Goal: Find specific page/section: Find specific page/section

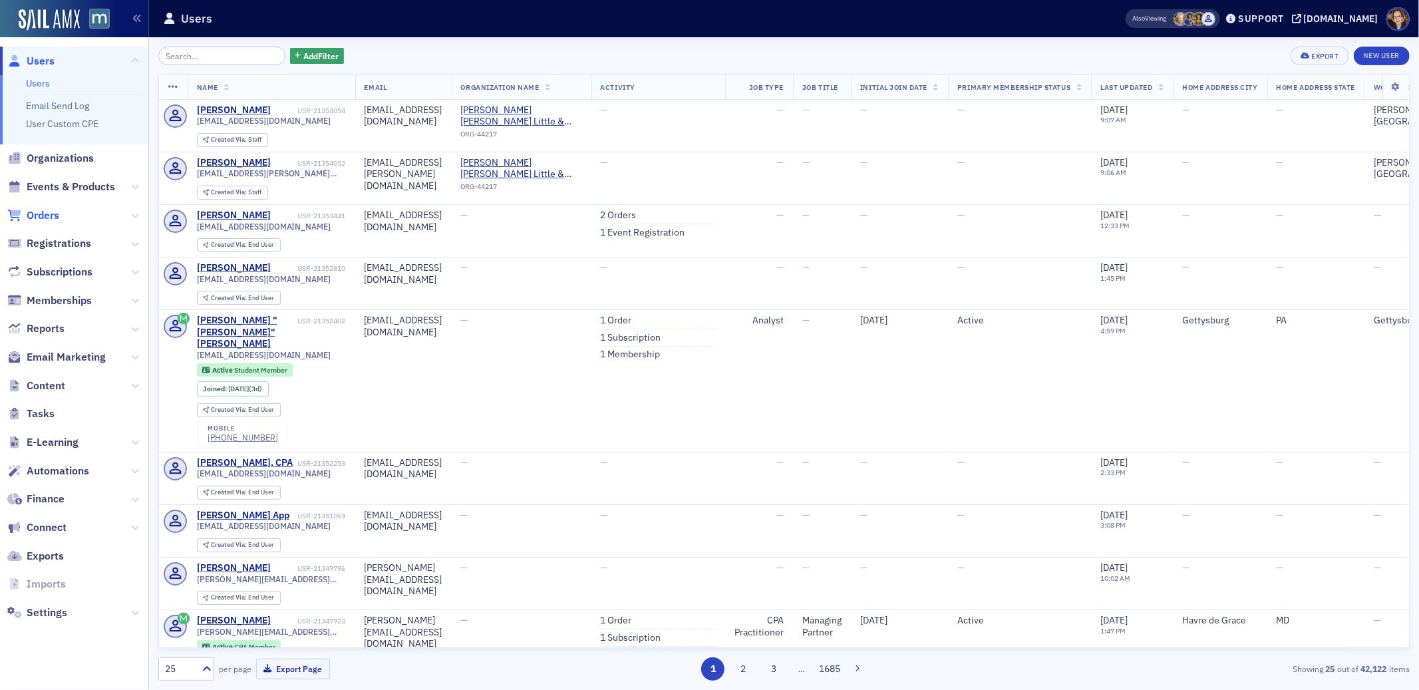
click at [45, 216] on span "Orders" at bounding box center [43, 215] width 33 height 15
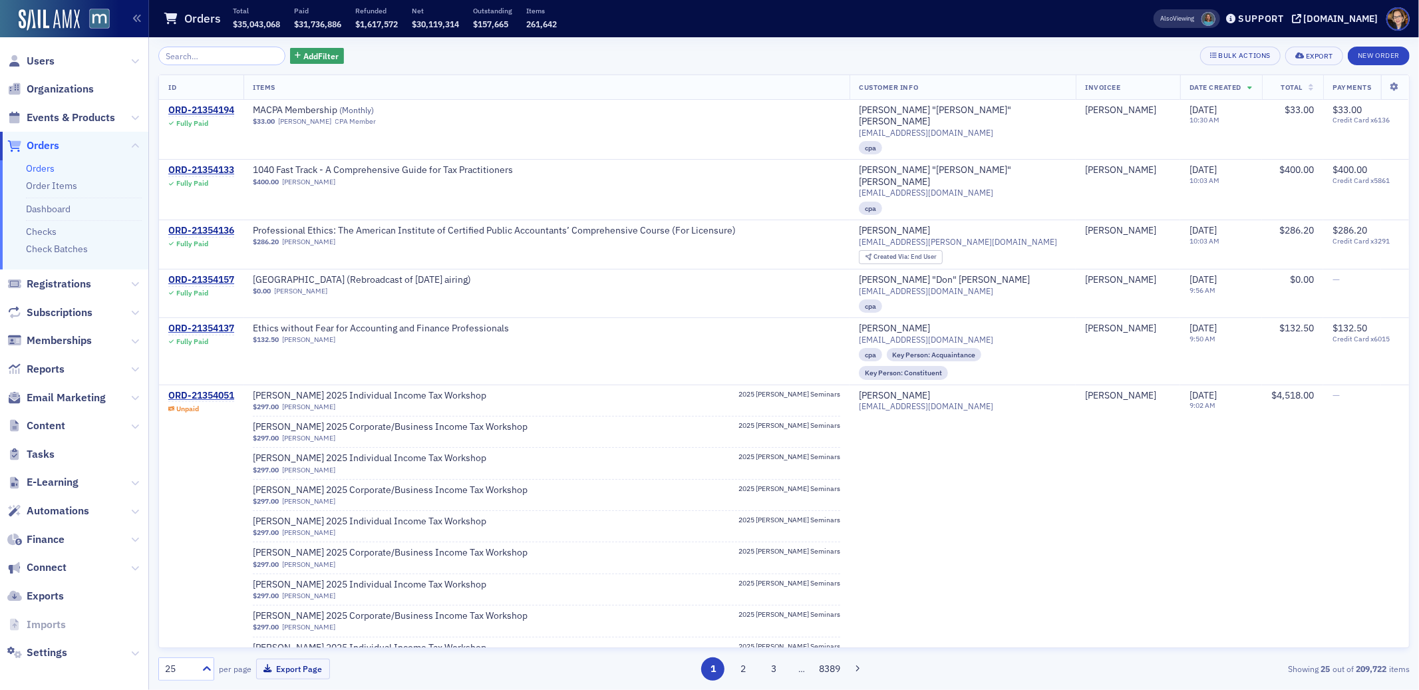
click at [49, 146] on span "Orders" at bounding box center [43, 145] width 33 height 15
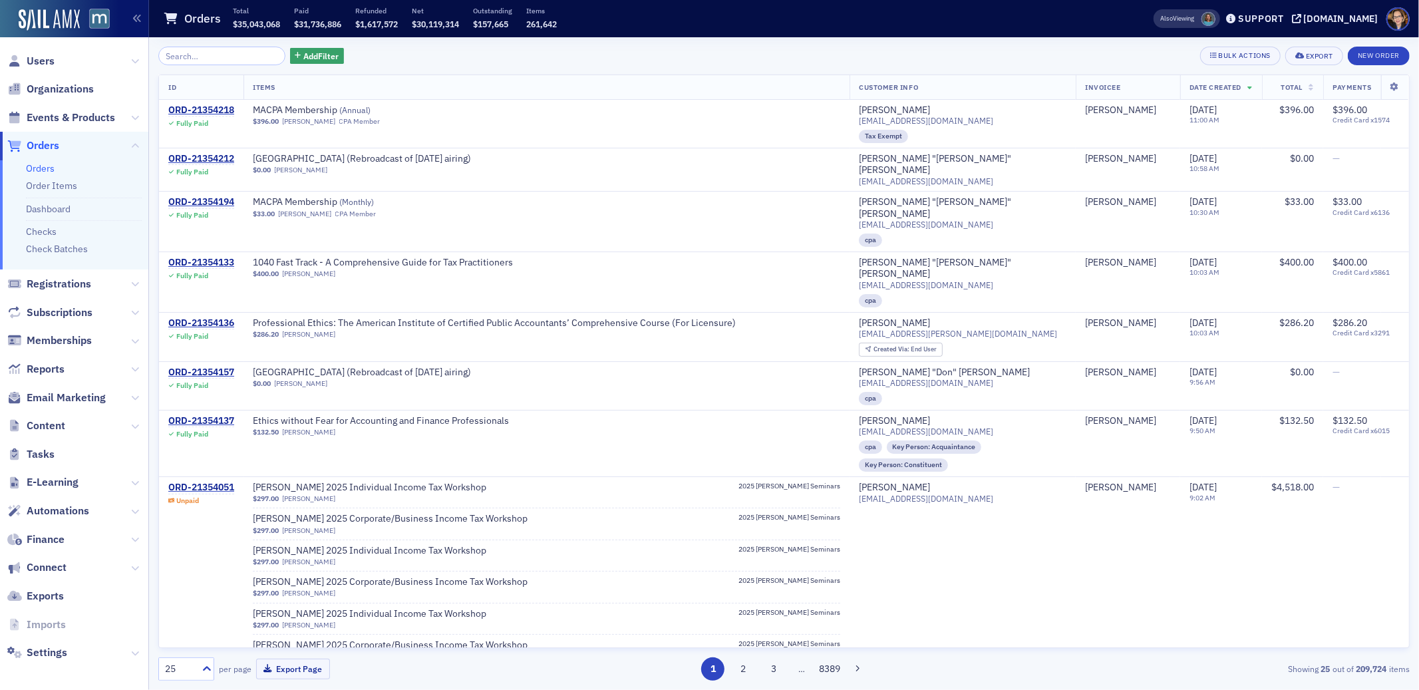
drag, startPoint x: 73, startPoint y: 118, endPoint x: 122, endPoint y: 90, distance: 57.2
click at [73, 118] on span "Events & Products" at bounding box center [71, 117] width 89 height 15
click at [194, 56] on input "search" at bounding box center [221, 56] width 127 height 19
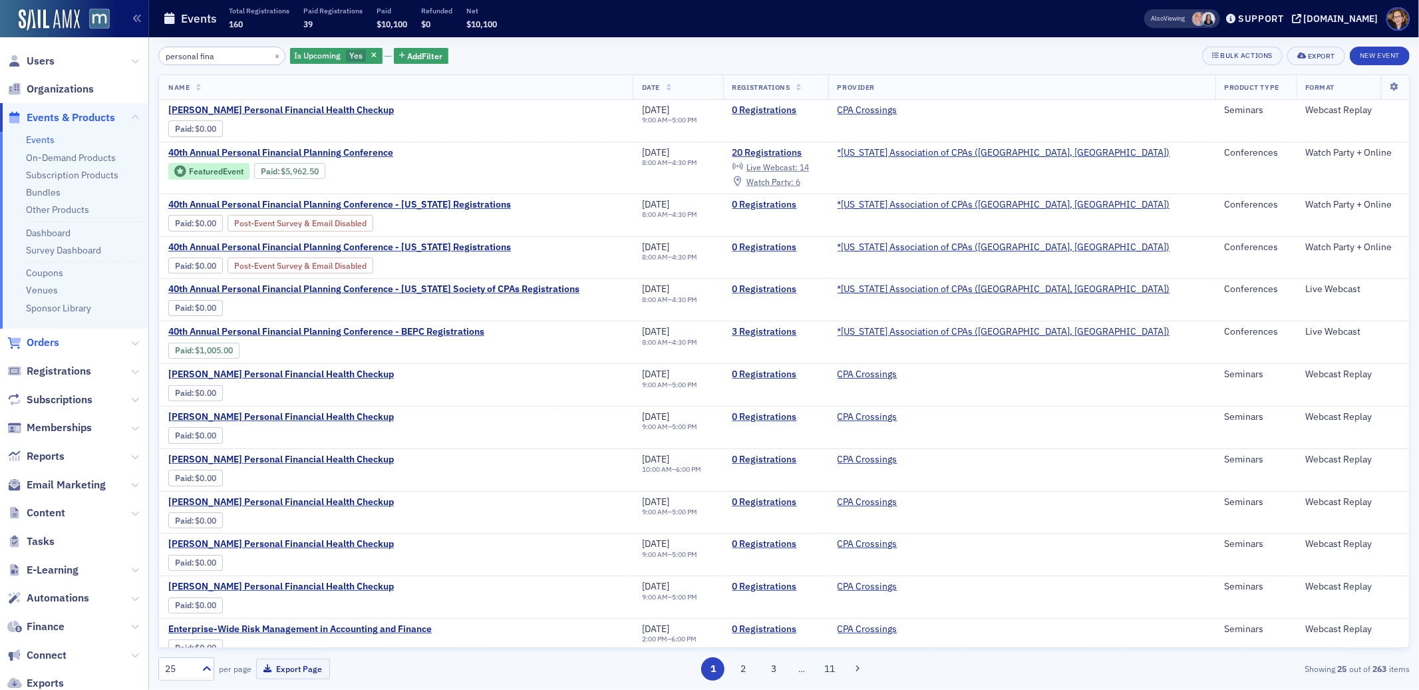
type input "personal fina"
click at [41, 345] on span "Orders" at bounding box center [43, 342] width 33 height 15
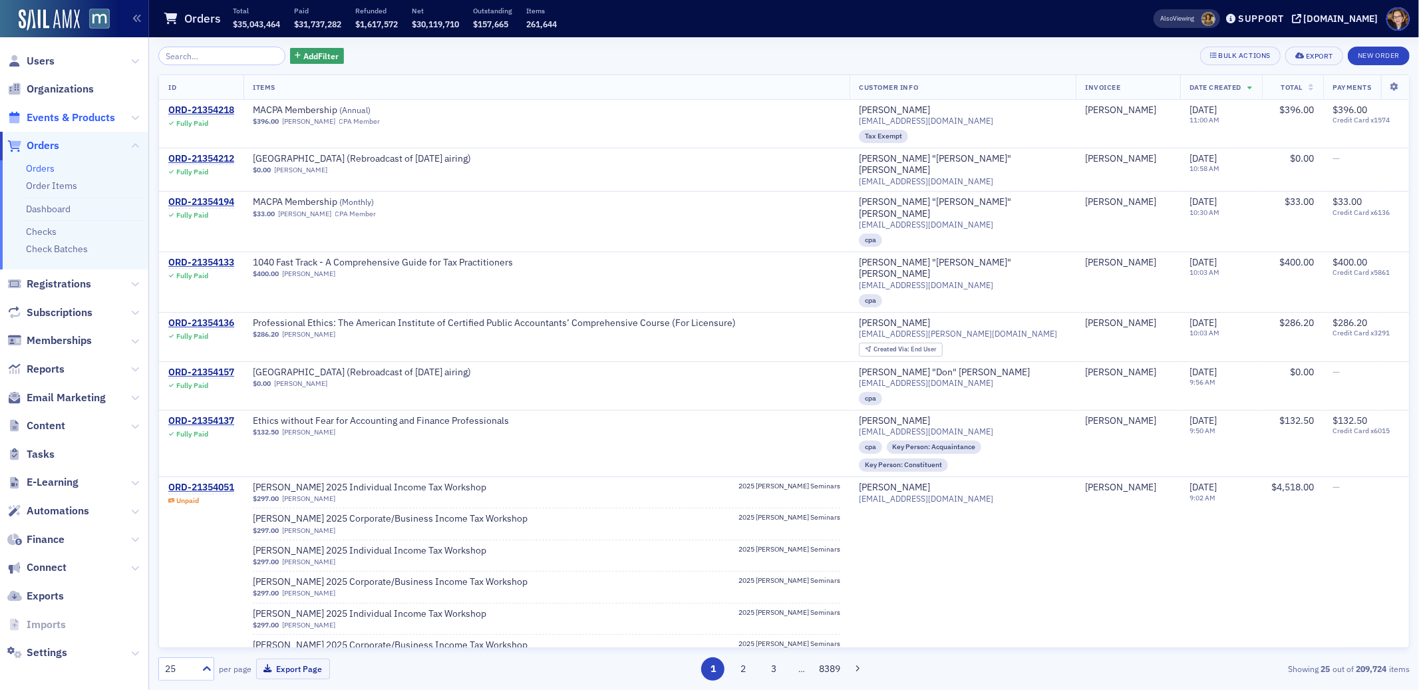
click at [65, 119] on span "Events & Products" at bounding box center [71, 117] width 89 height 15
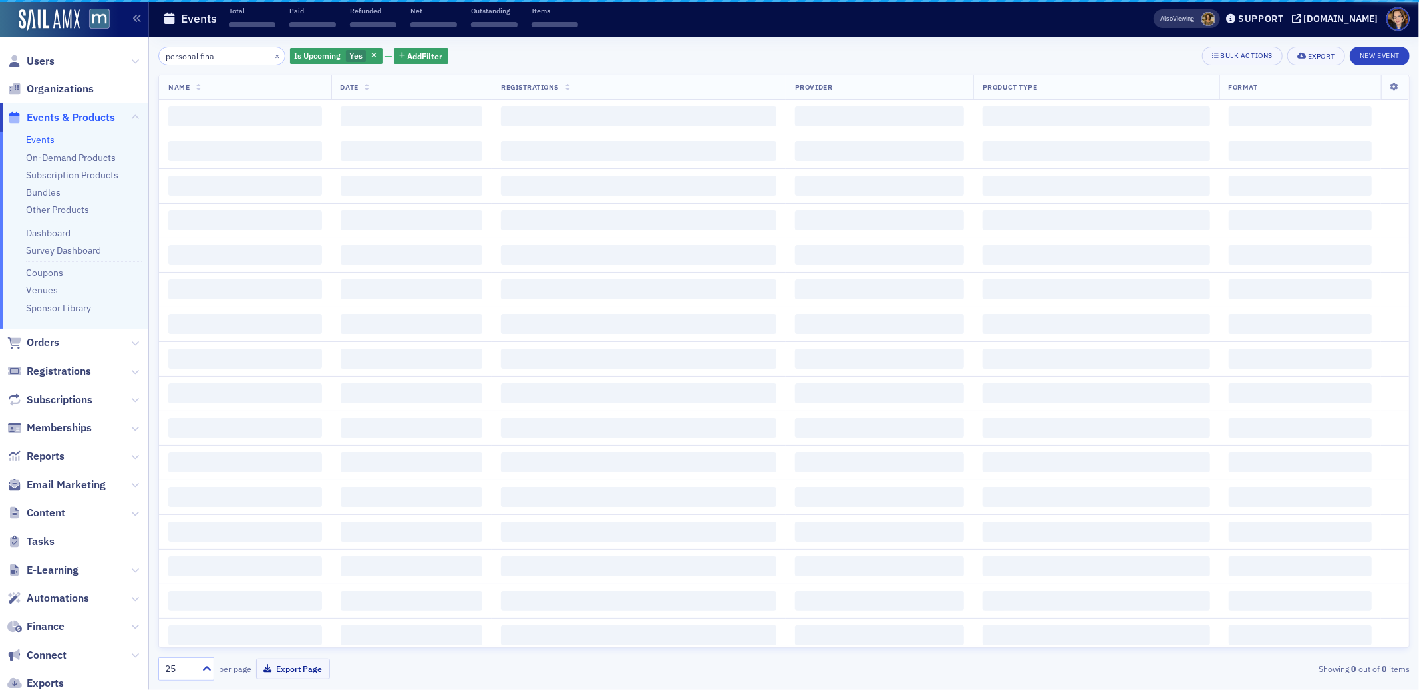
click at [200, 56] on input "personal fina" at bounding box center [221, 56] width 127 height 19
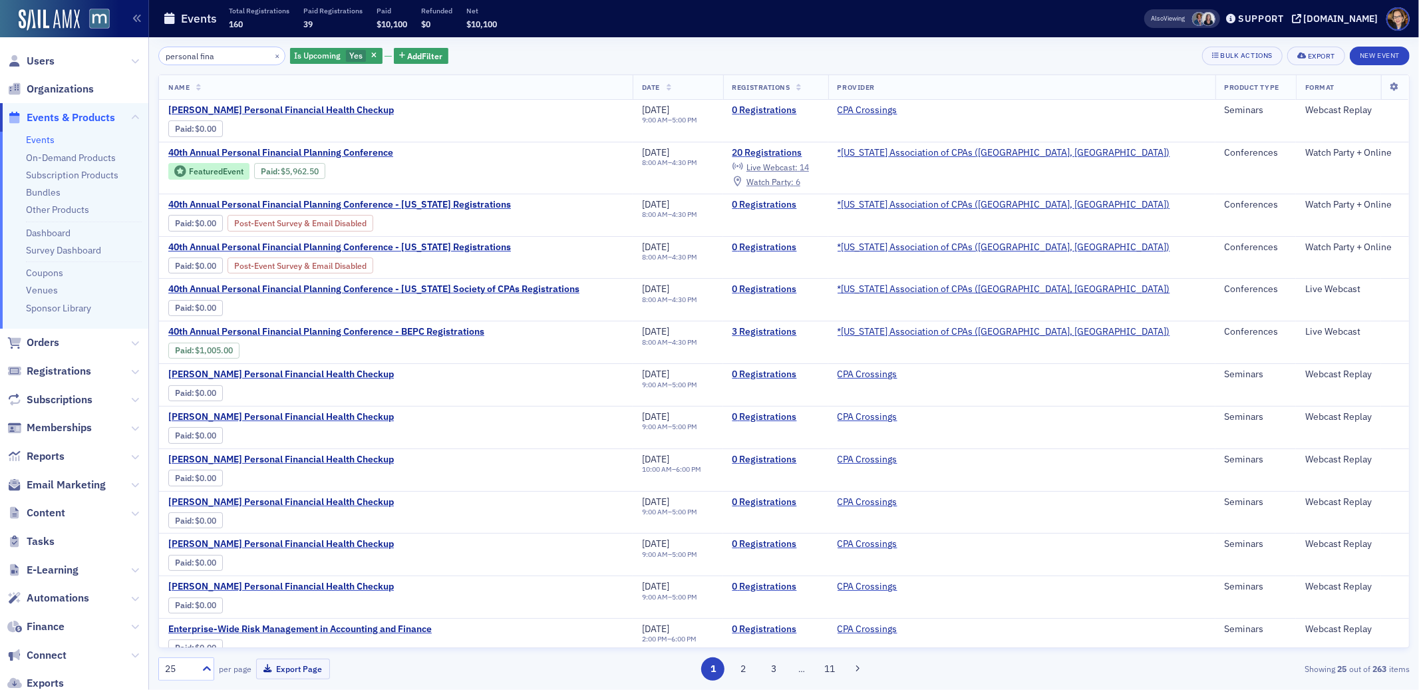
click at [200, 56] on input "personal fina" at bounding box center [221, 56] width 127 height 19
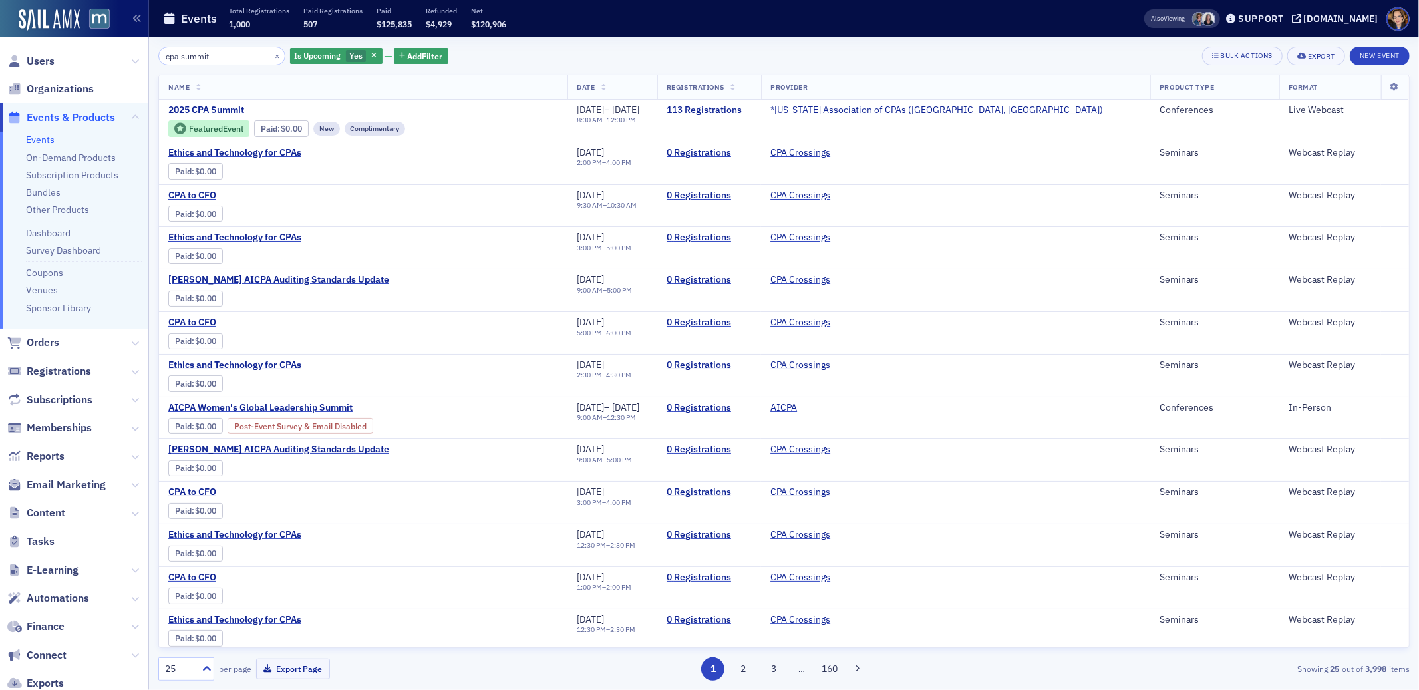
type input "cpa summit"
